Goal: Use online tool/utility: Utilize a website feature to perform a specific function

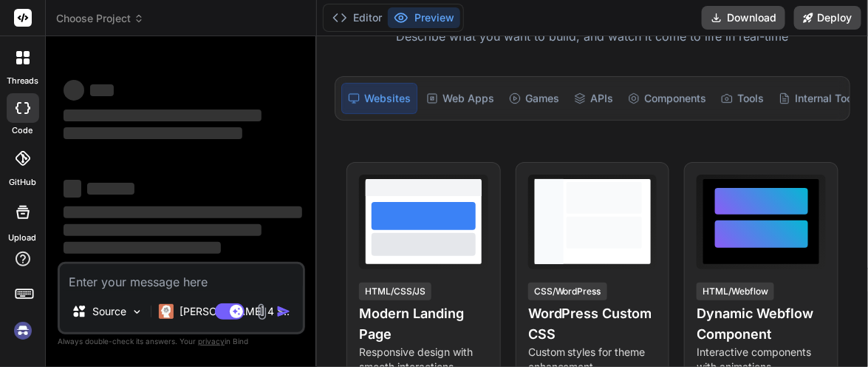
scroll to position [222, 0]
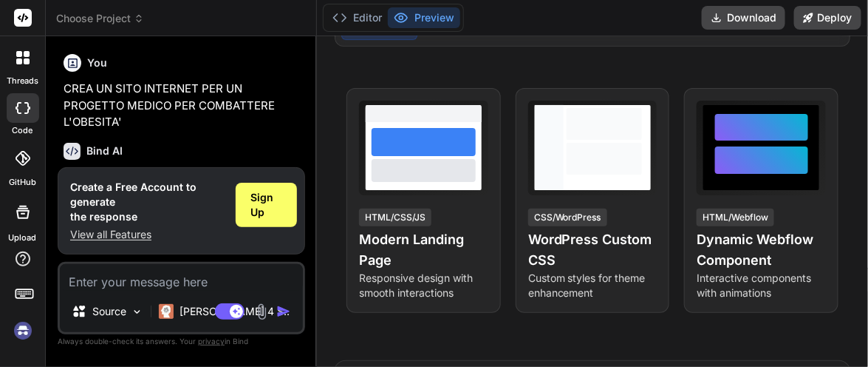
type textarea "x"
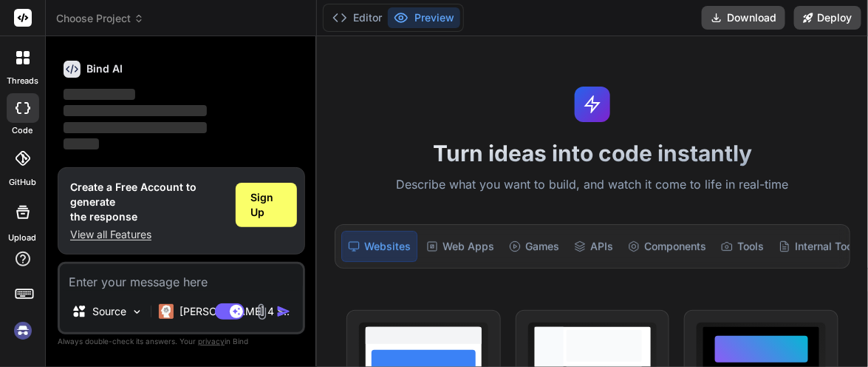
scroll to position [74, 0]
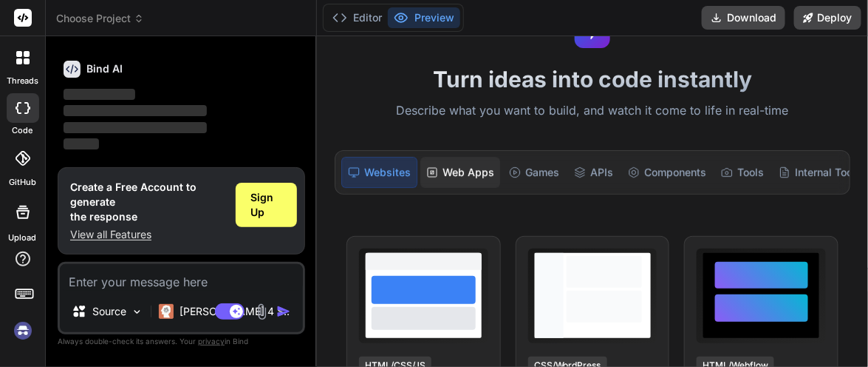
click at [471, 166] on div "Web Apps" at bounding box center [460, 172] width 80 height 31
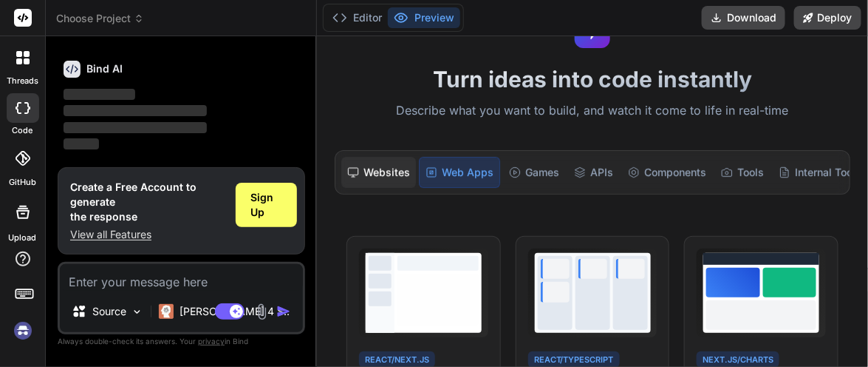
click at [381, 174] on div "Websites" at bounding box center [378, 172] width 75 height 31
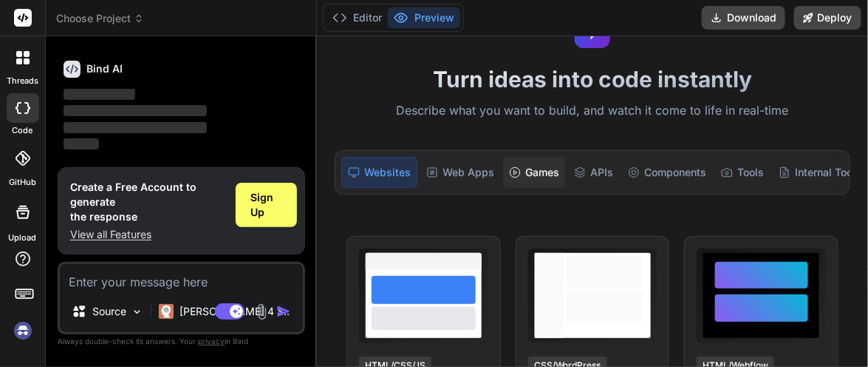
click at [525, 172] on div "Games" at bounding box center [534, 172] width 62 height 31
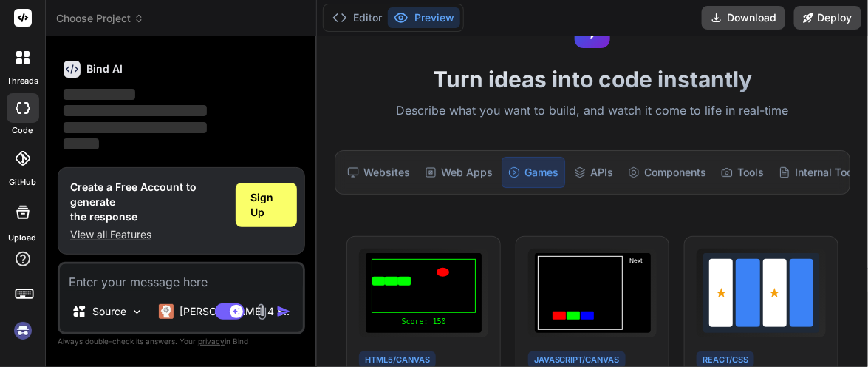
scroll to position [0, 0]
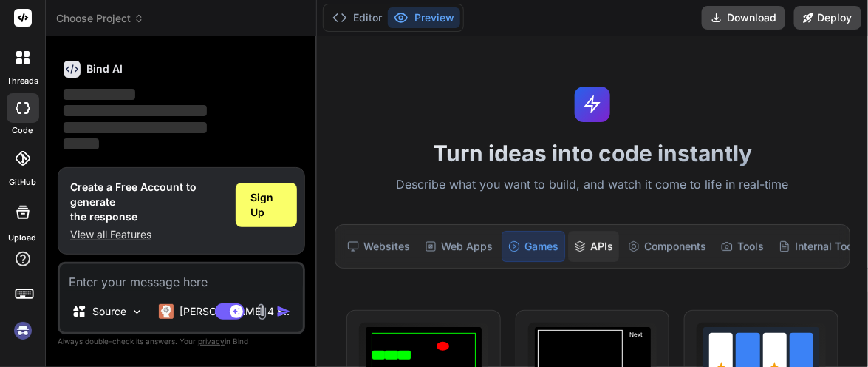
click at [599, 245] on div "APIs" at bounding box center [593, 246] width 51 height 31
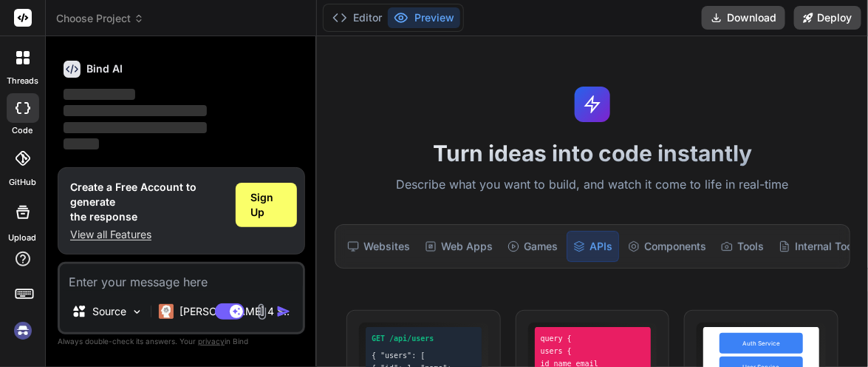
scroll to position [148, 0]
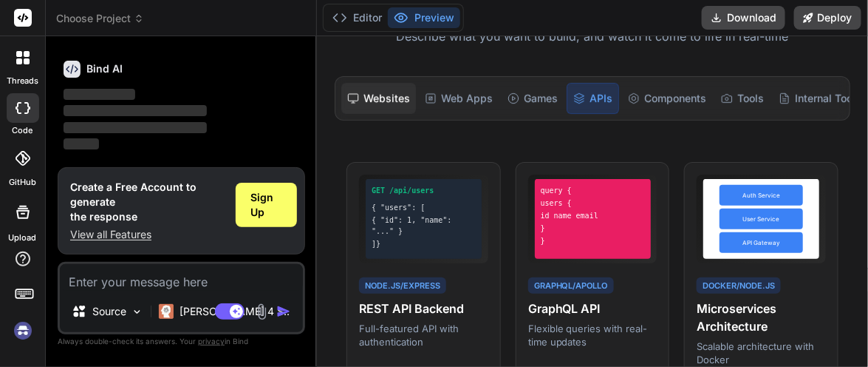
click at [378, 98] on div "Websites" at bounding box center [378, 98] width 75 height 31
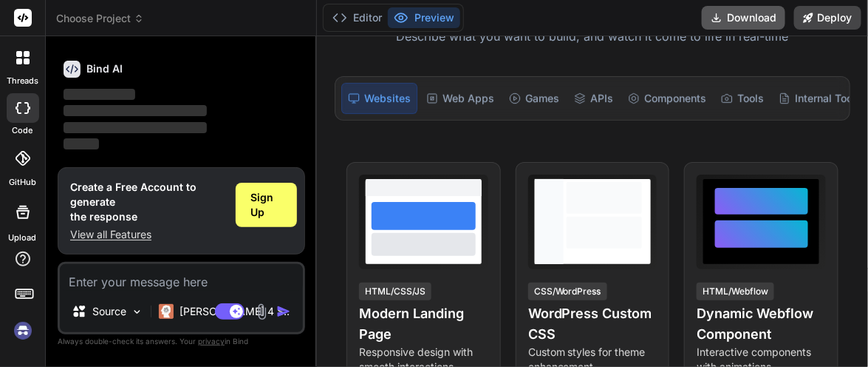
click at [730, 17] on button "Download" at bounding box center [744, 18] width 84 height 24
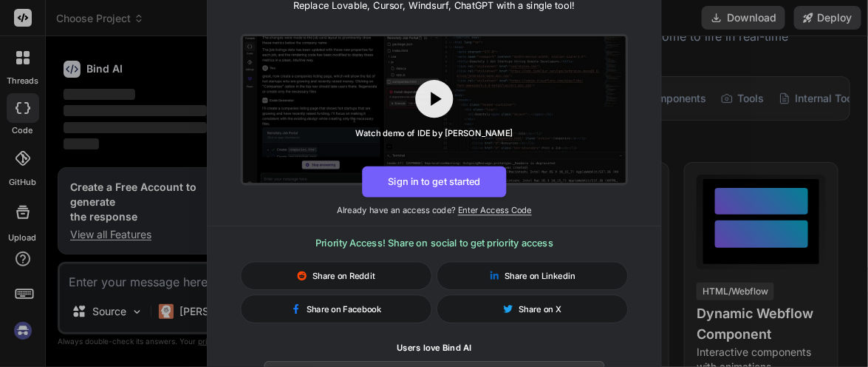
click at [697, 91] on div "🚀 Create and Deploy FullStack Applications with Bind AI IDE! Replace Lovable, C…" at bounding box center [434, 183] width 868 height 367
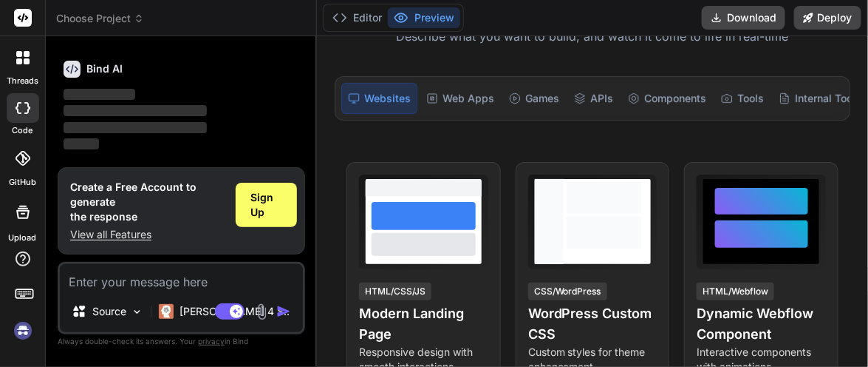
scroll to position [0, 0]
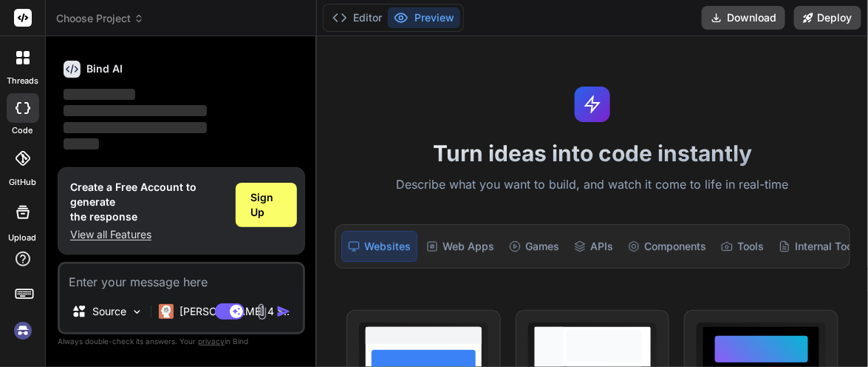
click at [19, 63] on icon at bounding box center [19, 61] width 6 height 6
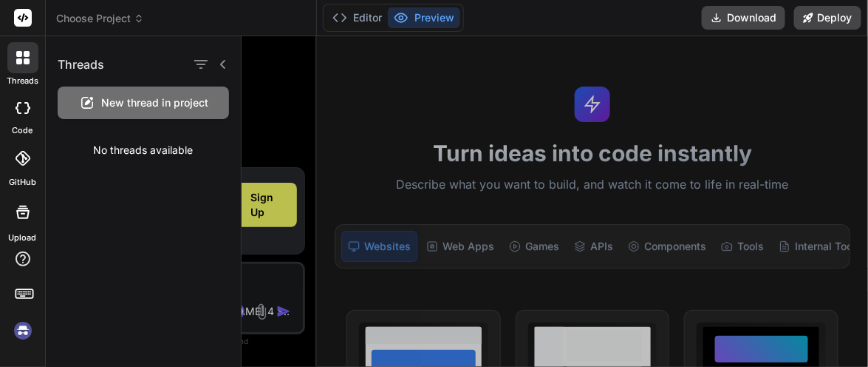
click at [19, 63] on icon at bounding box center [19, 61] width 6 height 6
click at [28, 164] on icon at bounding box center [23, 158] width 15 height 15
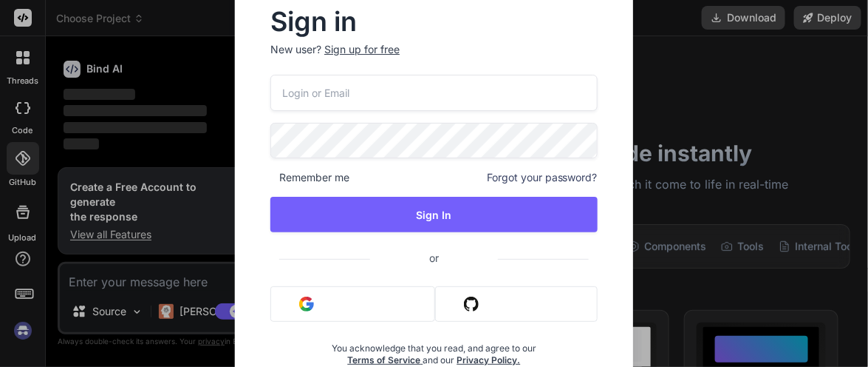
click at [23, 203] on div "Sign in New user? Sign up for free Remember me Forgot your password? Sign In or…" at bounding box center [434, 183] width 868 height 367
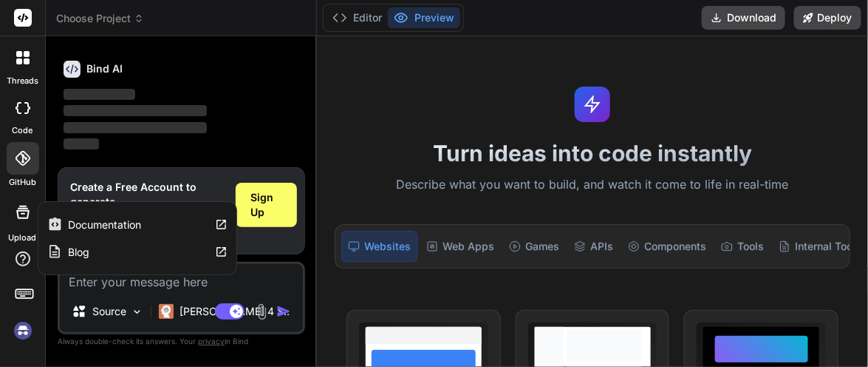
click at [22, 259] on icon at bounding box center [23, 258] width 15 height 15
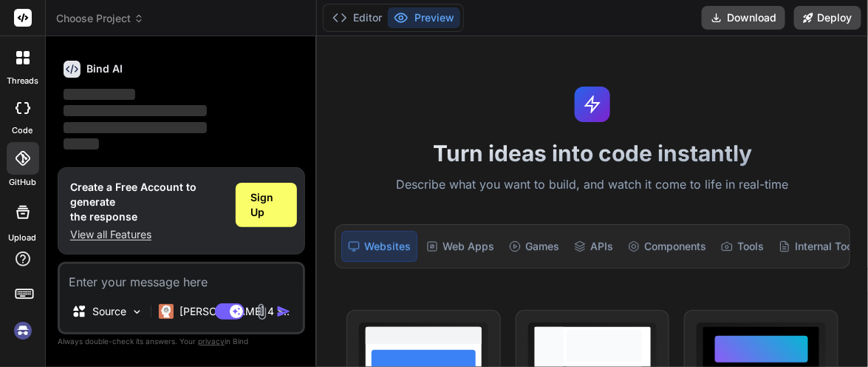
click at [25, 306] on div at bounding box center [22, 296] width 45 height 93
click at [21, 296] on icon at bounding box center [24, 292] width 21 height 21
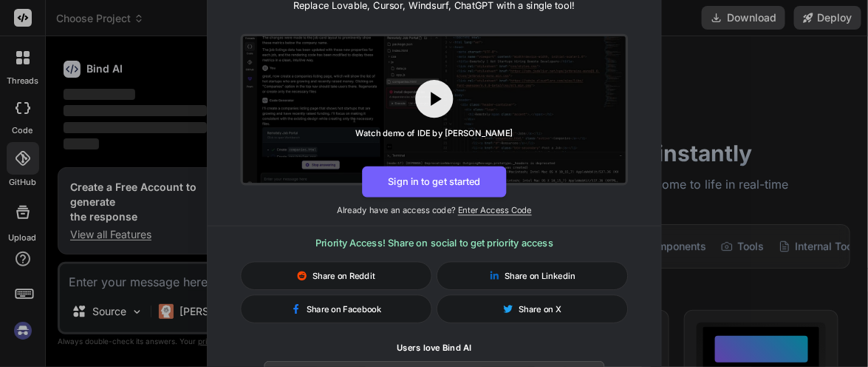
click at [21, 296] on div "🚀 Create and Deploy FullStack Applications with Bind AI IDE! Replace Lovable, C…" at bounding box center [434, 183] width 868 height 367
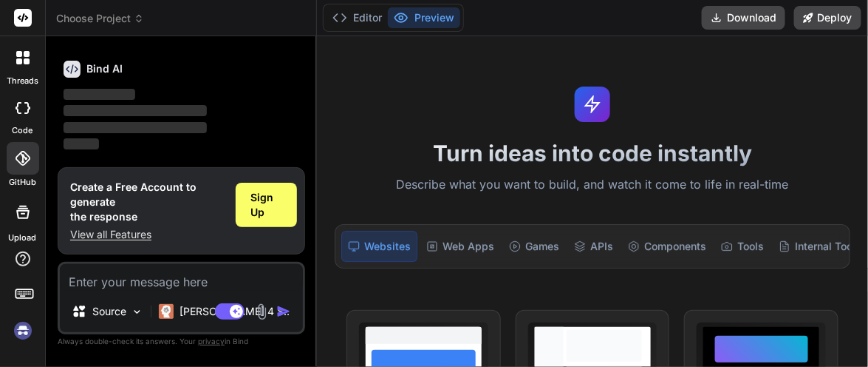
click at [21, 21] on rect at bounding box center [23, 18] width 18 height 18
